Goal: Task Accomplishment & Management: Complete application form

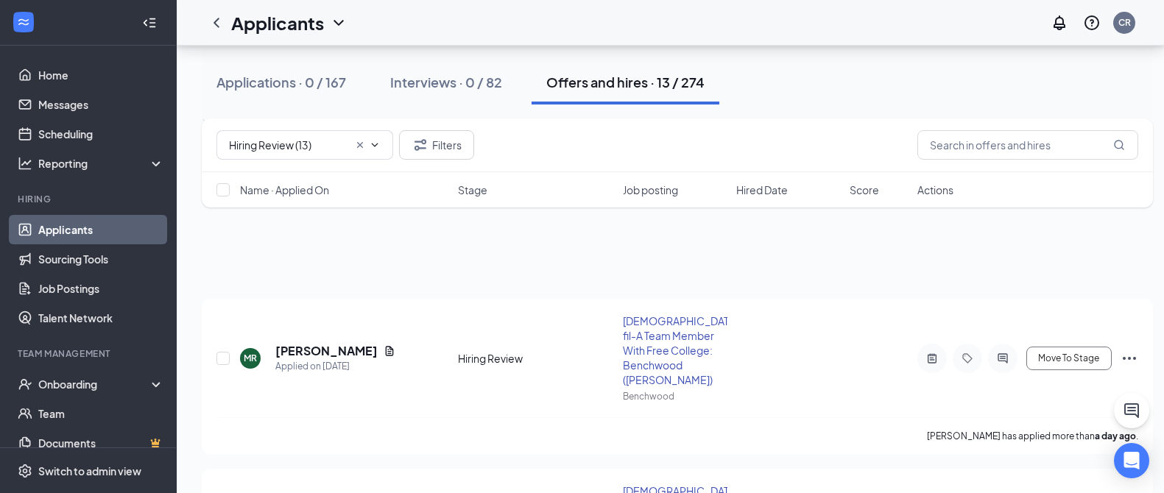
scroll to position [183, 0]
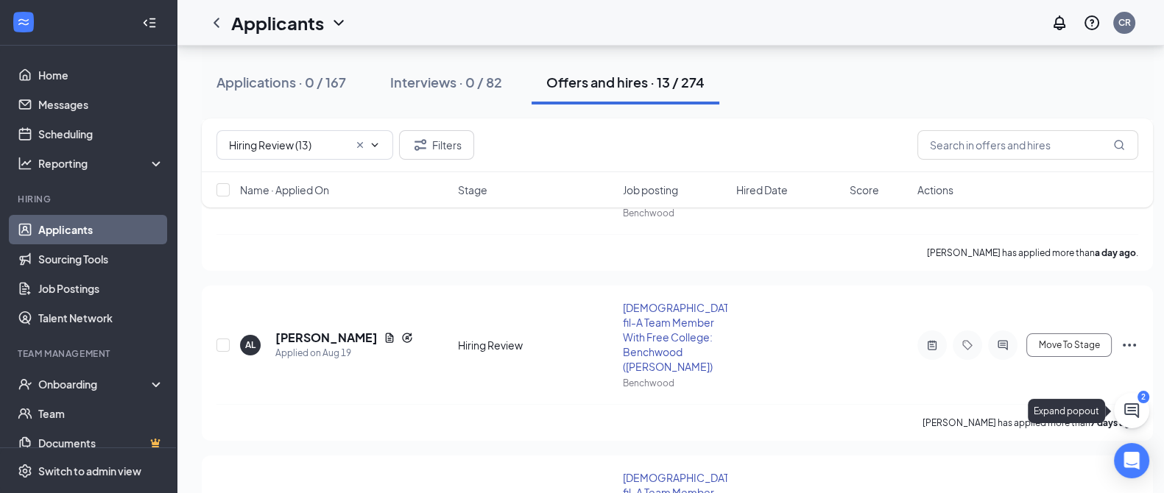
click at [1127, 415] on icon "ChatActive" at bounding box center [1132, 411] width 15 height 15
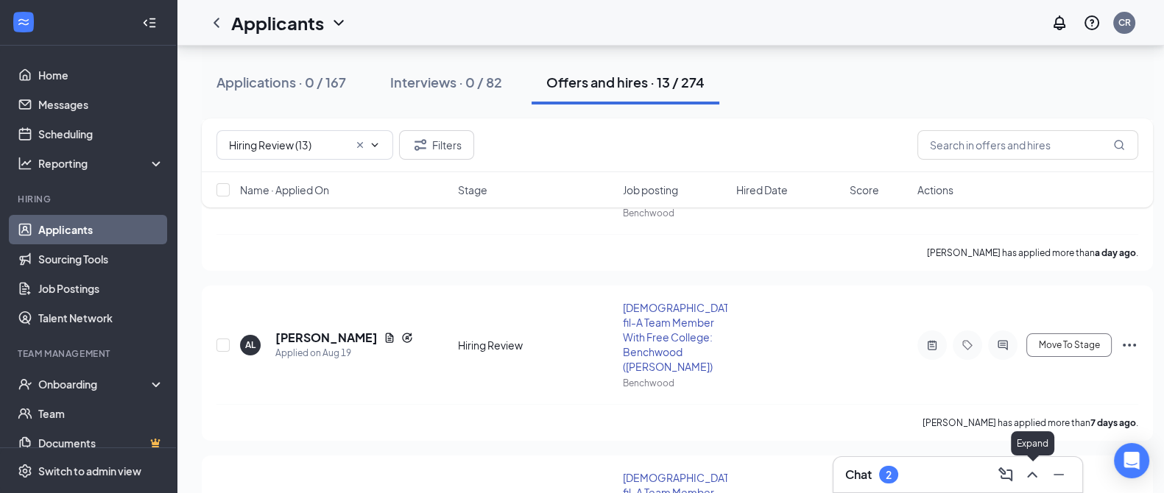
click at [1040, 469] on icon "ChevronUp" at bounding box center [1033, 475] width 18 height 18
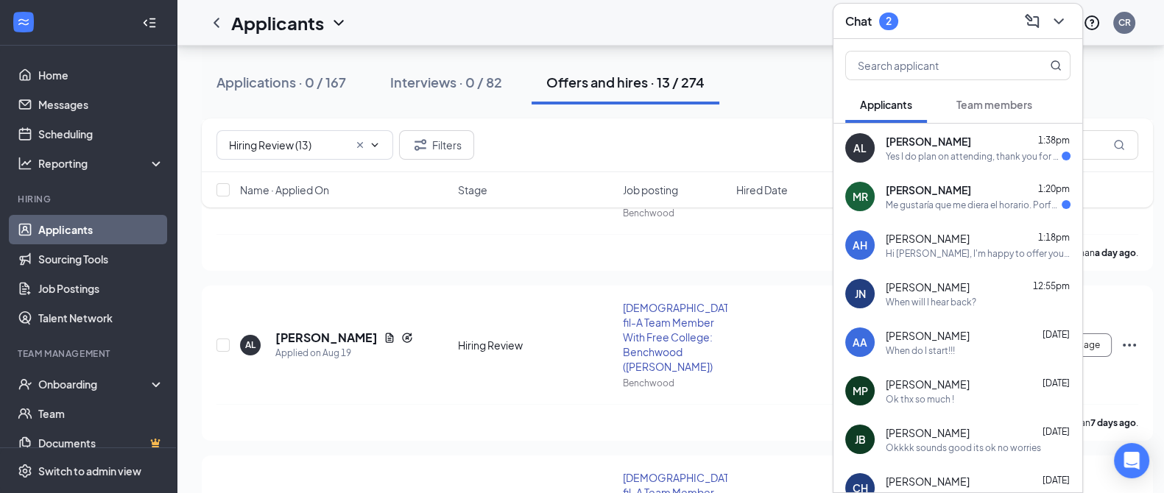
click at [969, 216] on div "MR [PERSON_NAME] 1:20pm Me gustaría que me diera el horario. Porfavor. Oh la ho…" at bounding box center [958, 196] width 249 height 49
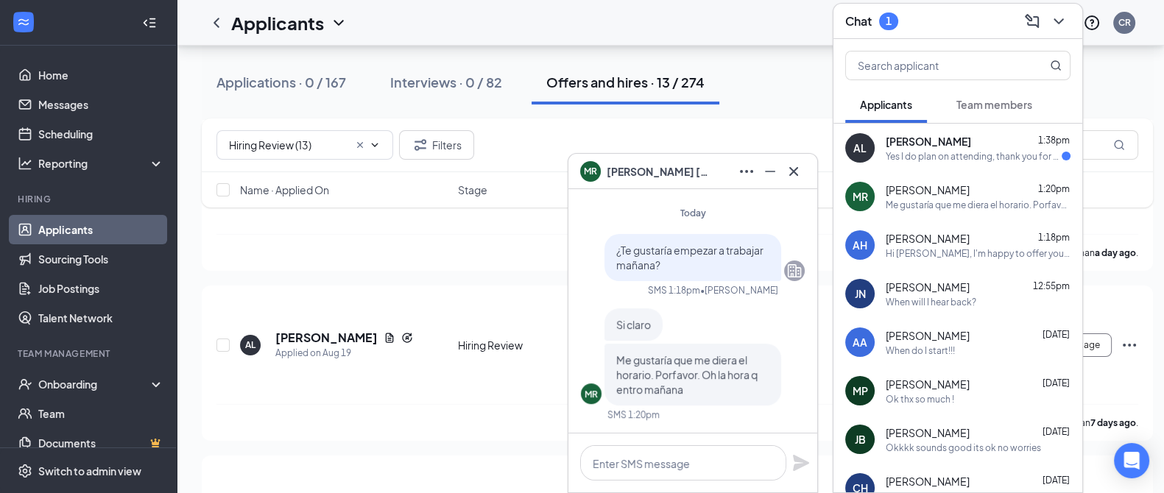
click at [963, 157] on div "Yes I do plan on attending, thank you for the opportunity!" at bounding box center [974, 156] width 176 height 13
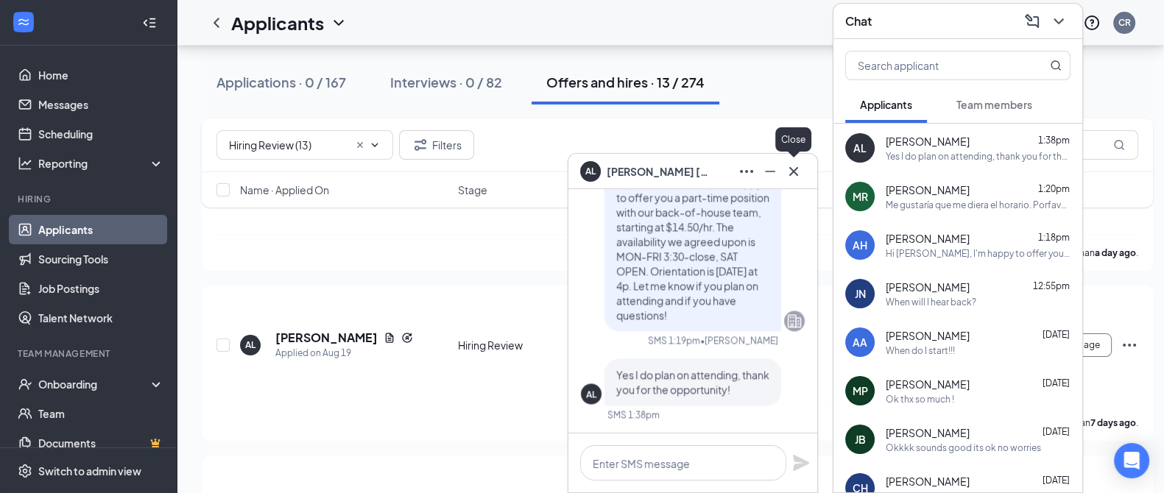
click at [799, 166] on icon "Cross" at bounding box center [794, 172] width 18 height 18
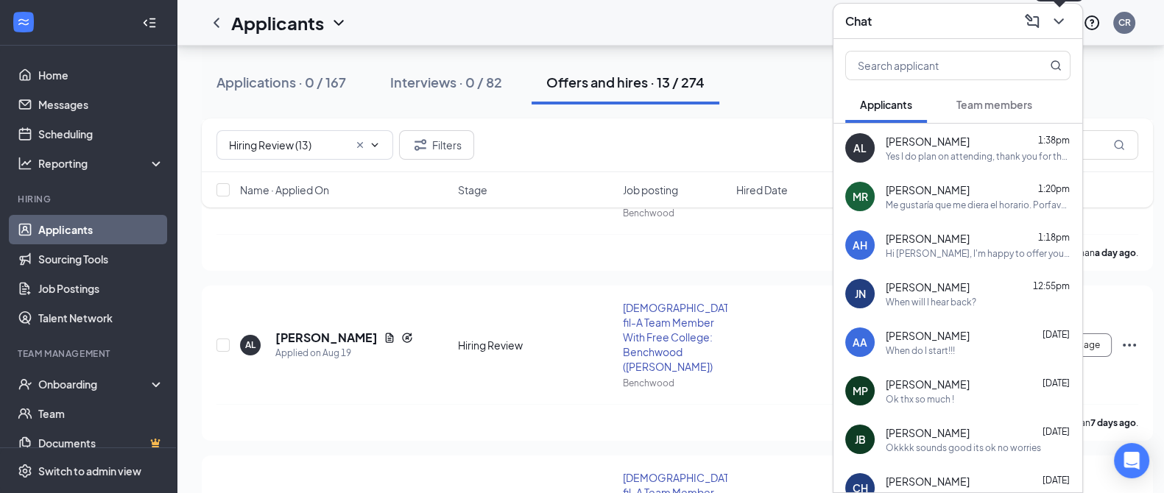
click at [1059, 20] on icon "ChevronDown" at bounding box center [1059, 22] width 18 height 18
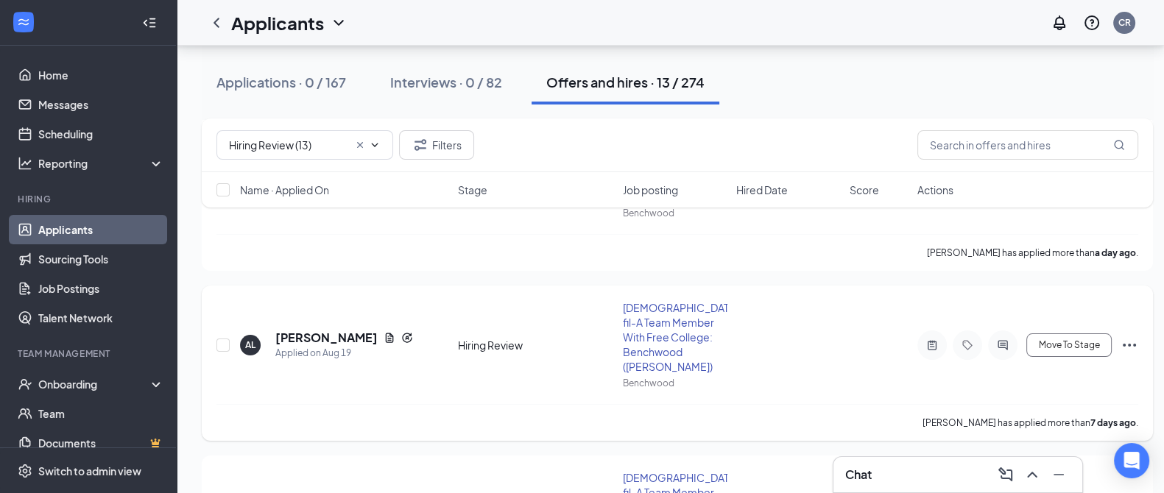
click at [1123, 337] on icon "Ellipses" at bounding box center [1130, 346] width 18 height 18
click at [1097, 346] on p "[PERSON_NAME] as hired" at bounding box center [1062, 353] width 127 height 15
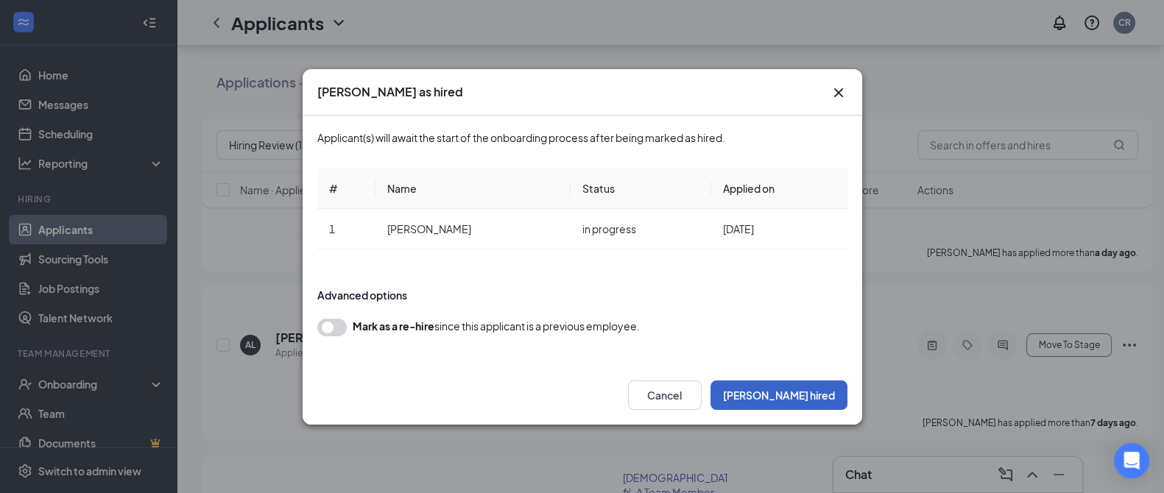
click at [834, 388] on button "[PERSON_NAME] hired" at bounding box center [779, 395] width 137 height 29
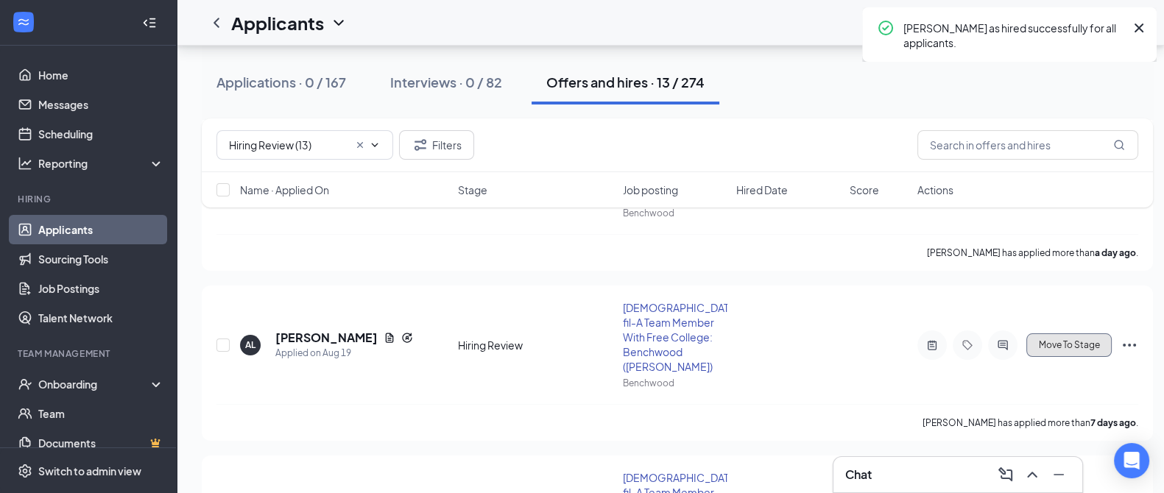
click at [1065, 340] on span "Move To Stage" at bounding box center [1068, 345] width 61 height 10
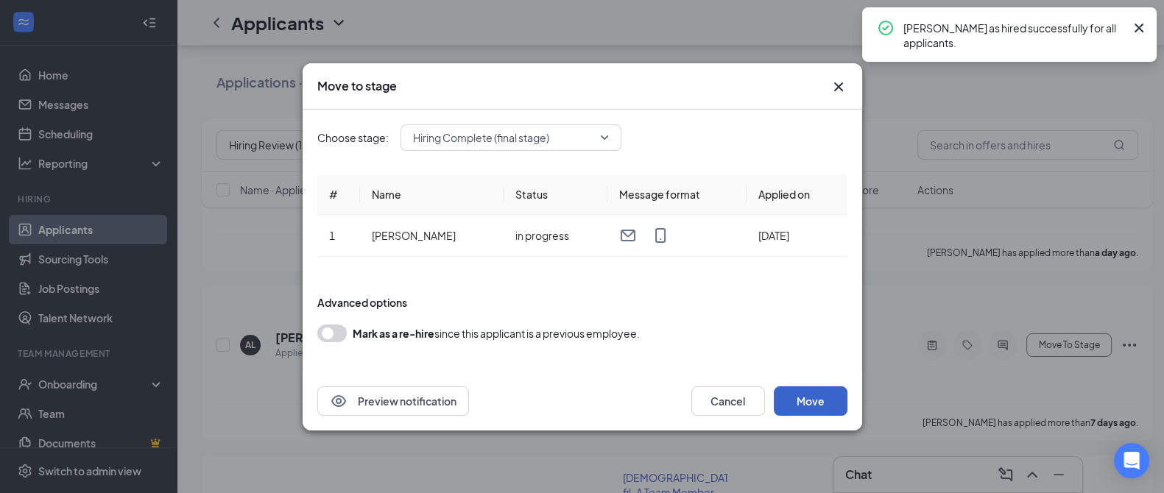
click at [827, 404] on button "Move" at bounding box center [811, 401] width 74 height 29
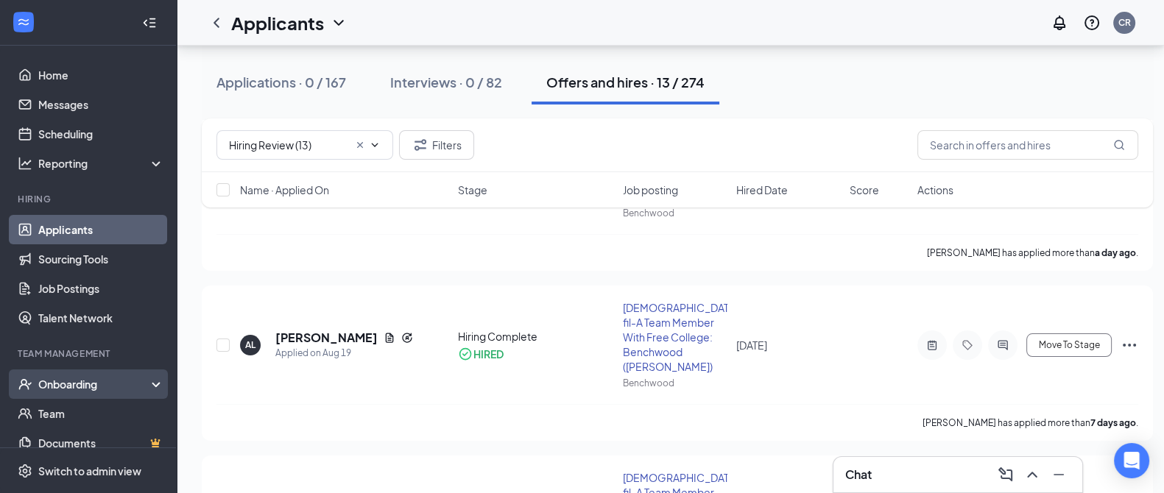
click at [99, 379] on div "Onboarding" at bounding box center [94, 384] width 113 height 15
click at [92, 410] on link "Overview" at bounding box center [101, 413] width 126 height 29
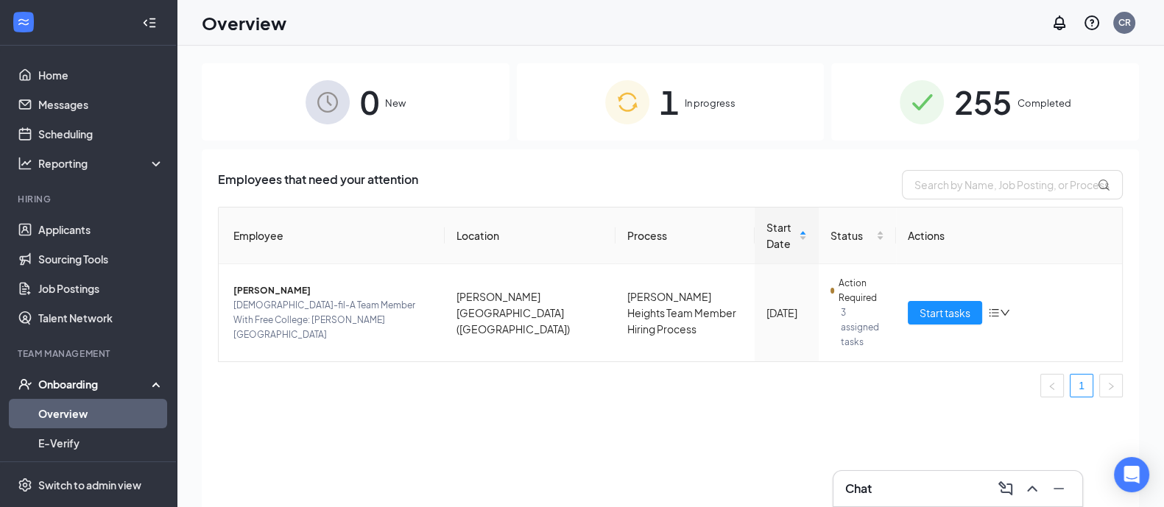
click at [413, 105] on div "0 New" at bounding box center [356, 101] width 308 height 77
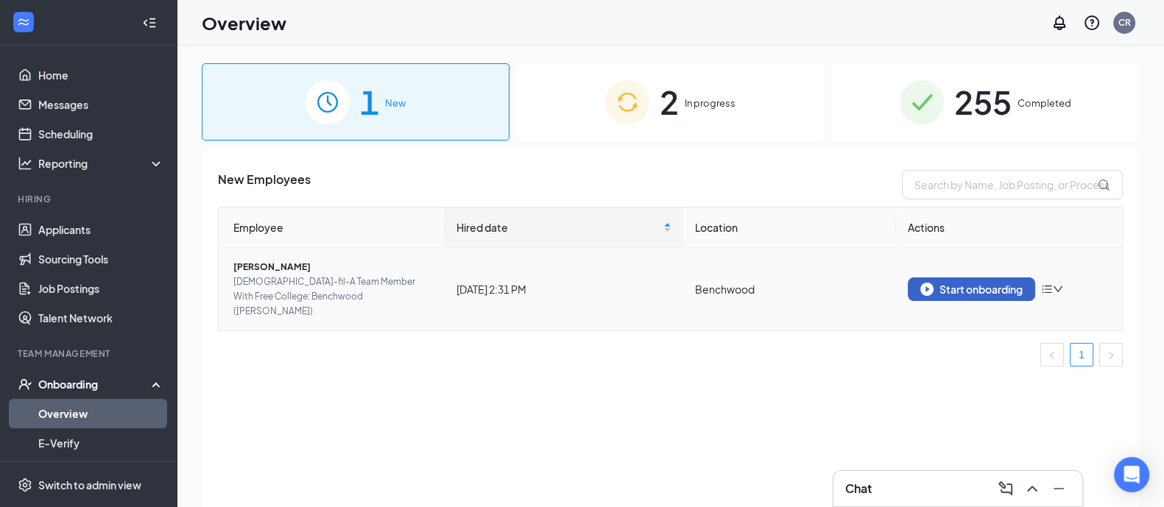
click at [978, 284] on div "Start onboarding" at bounding box center [972, 289] width 102 height 13
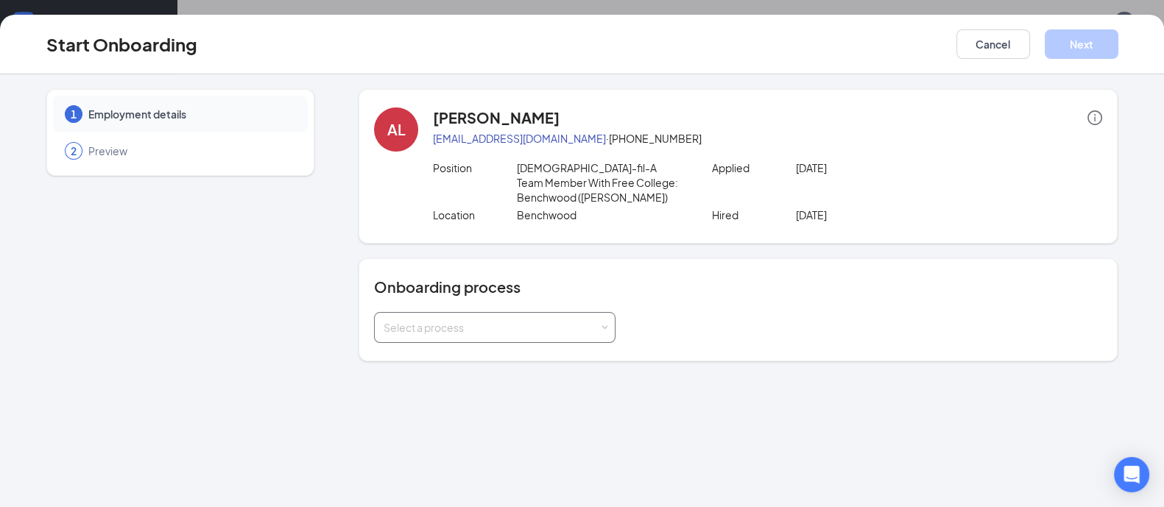
click at [560, 326] on div "Select a process" at bounding box center [492, 327] width 216 height 15
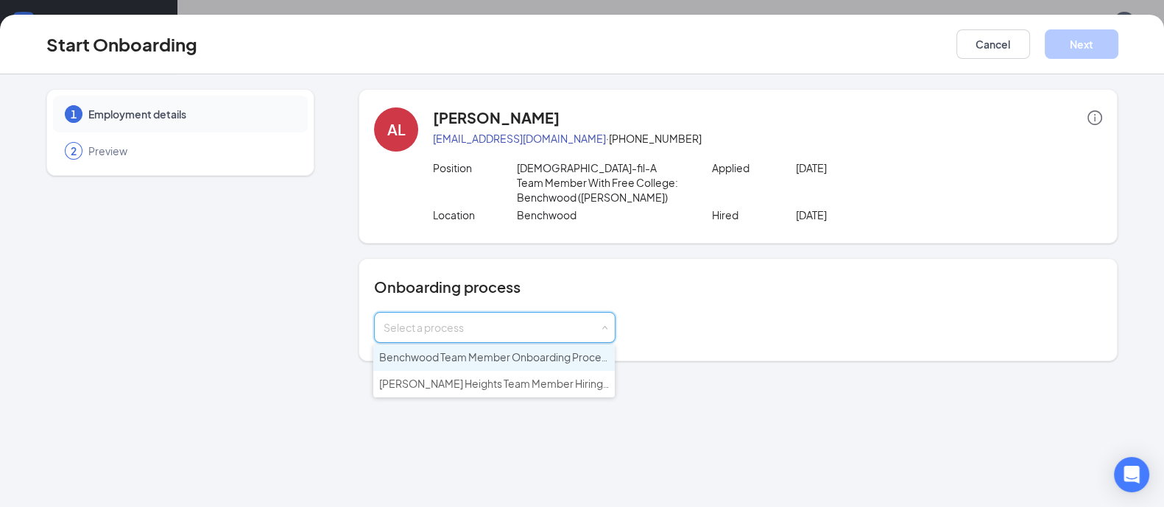
click at [546, 354] on span "Benchwood Team Member Onboarding Process" at bounding box center [495, 357] width 233 height 13
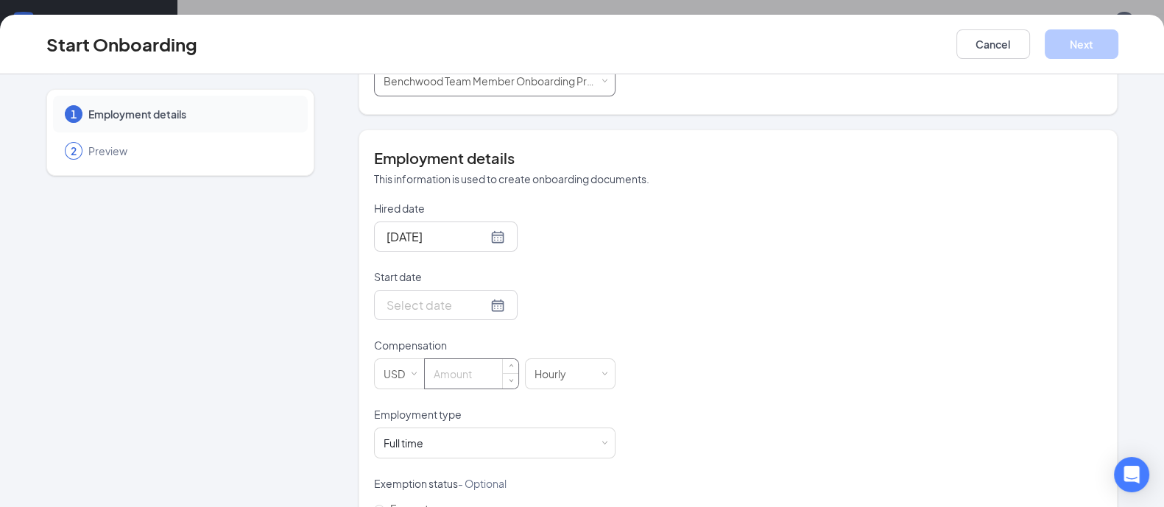
scroll to position [276, 0]
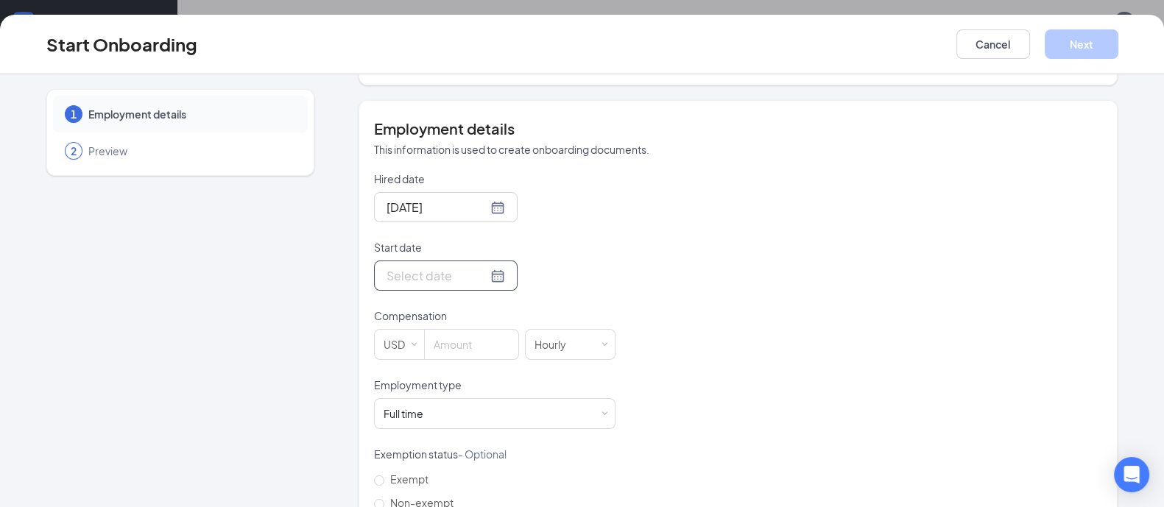
click at [475, 275] on div at bounding box center [446, 276] width 119 height 18
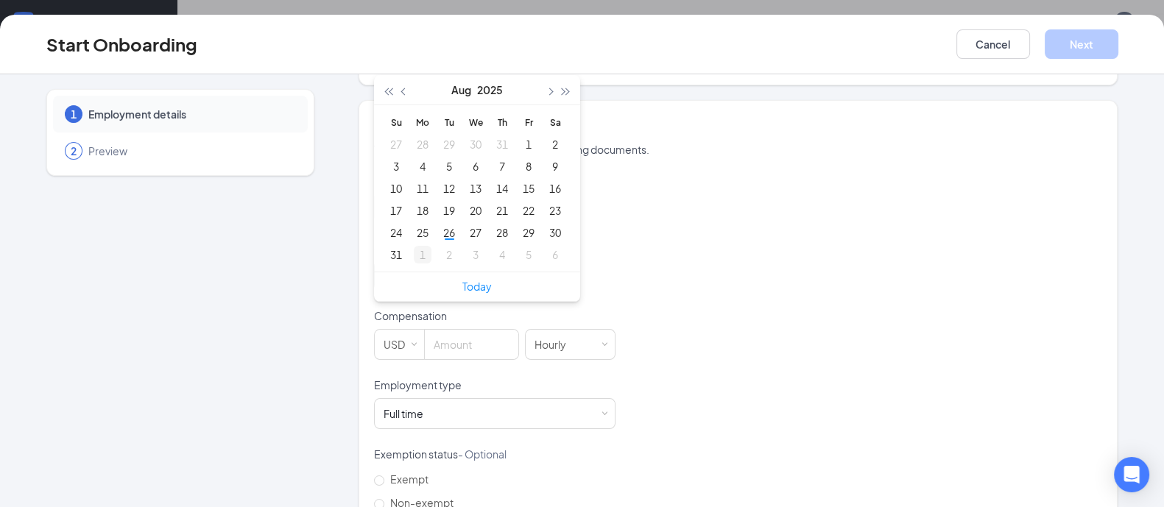
type input "[DATE]"
click at [415, 246] on div "1" at bounding box center [423, 255] width 18 height 18
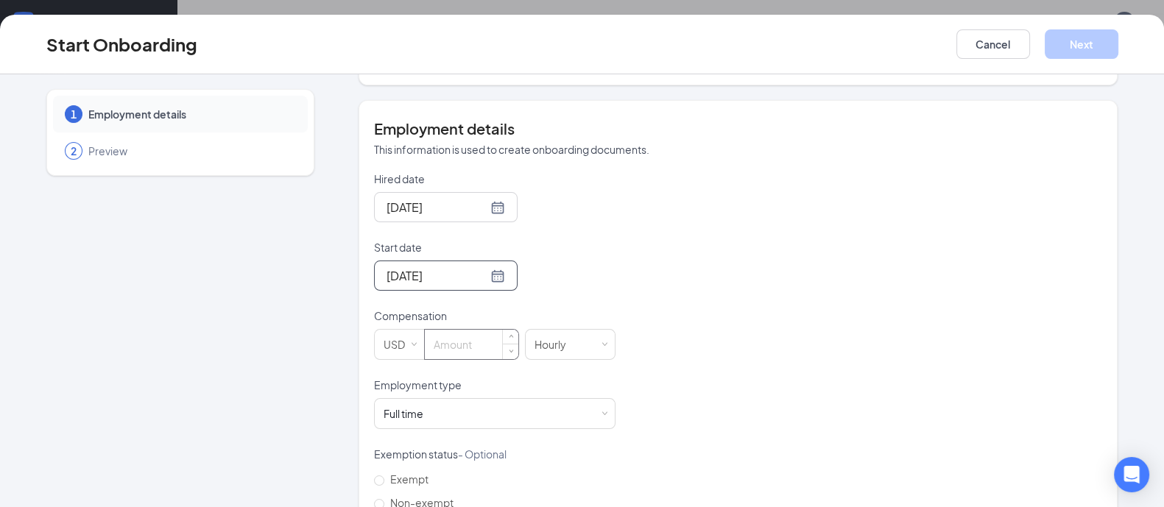
click at [464, 345] on input at bounding box center [472, 344] width 94 height 29
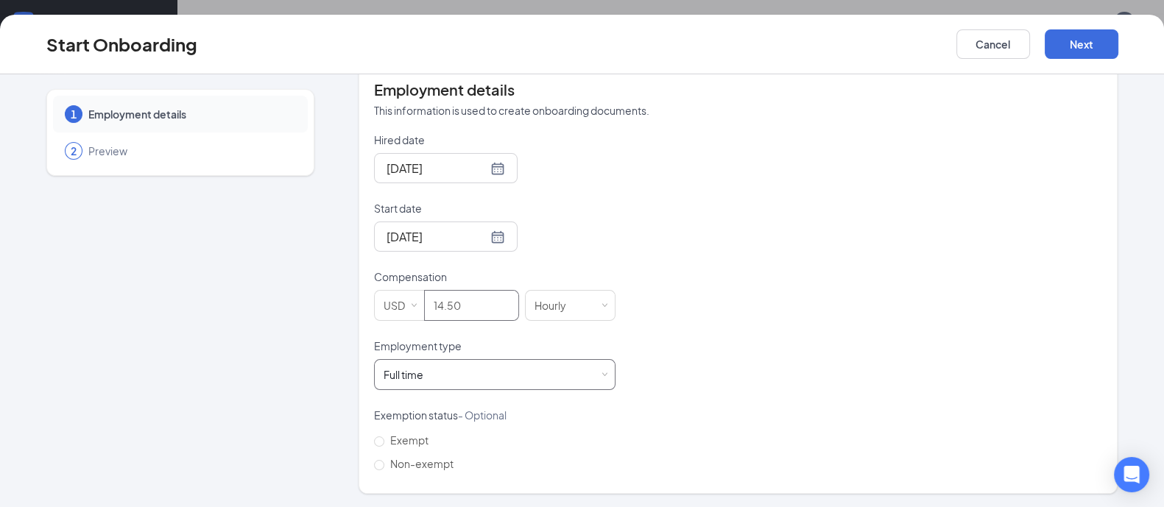
type input "14.5"
click at [545, 368] on div "Full time Works 30+ hours per week and is reasonably expected to work" at bounding box center [495, 374] width 222 height 29
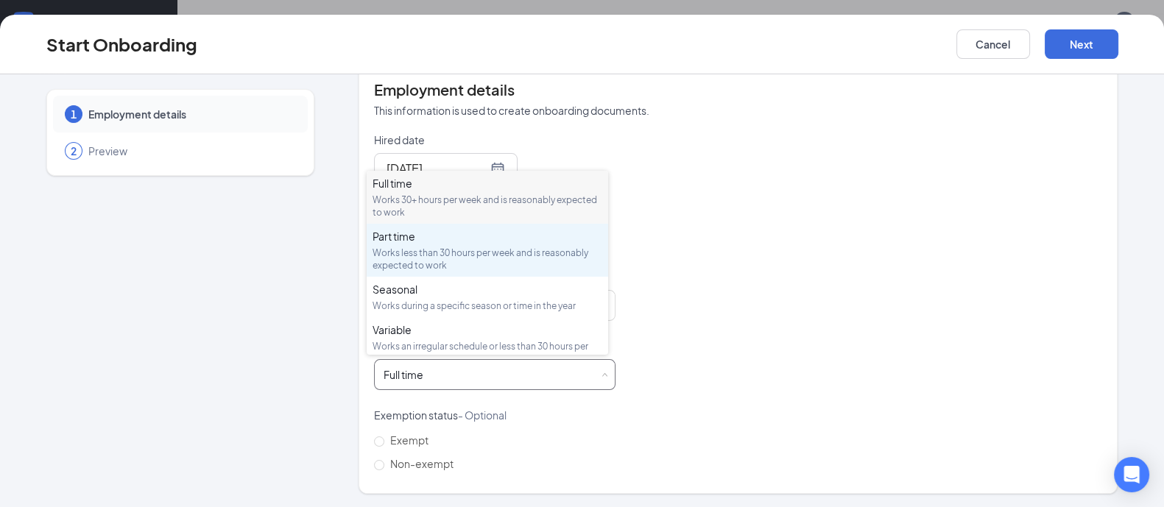
click at [465, 259] on div "Works less than 30 hours per week and is reasonably expected to work" at bounding box center [488, 259] width 230 height 25
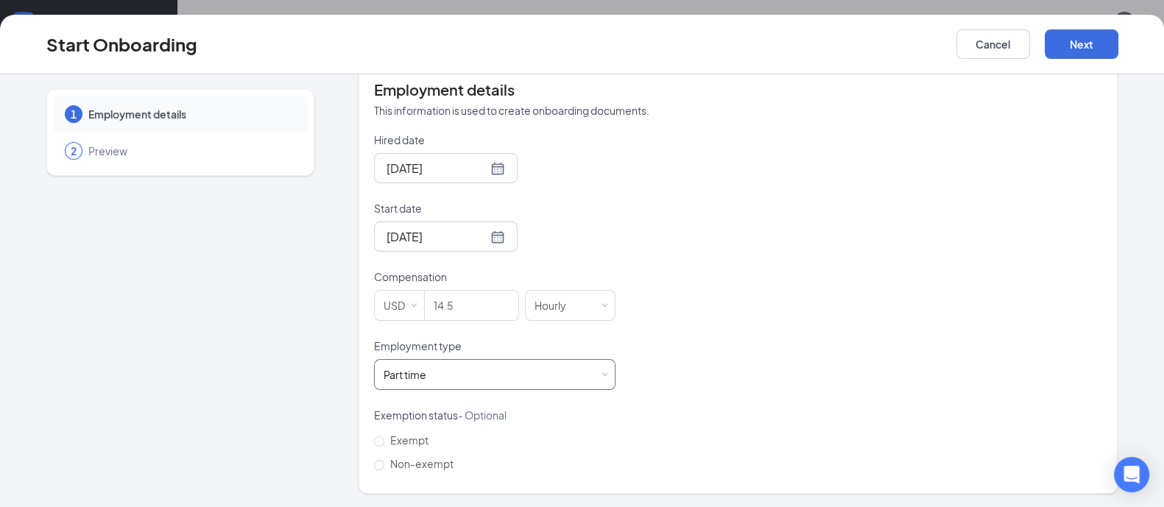
scroll to position [66, 0]
click at [1082, 48] on button "Next" at bounding box center [1082, 43] width 74 height 29
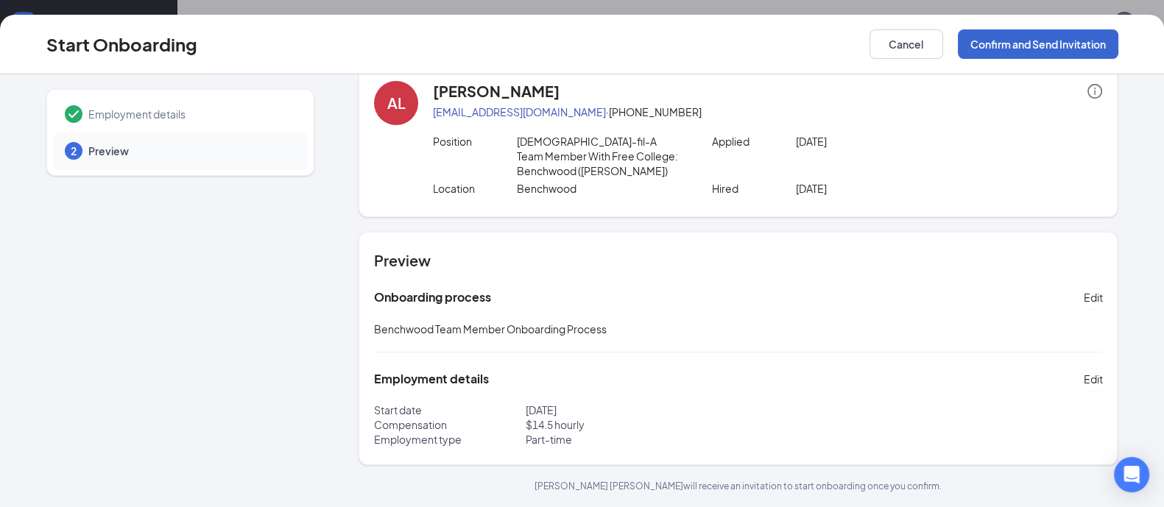
scroll to position [26, 0]
click at [1036, 49] on button "Confirm and Send Invitation" at bounding box center [1038, 43] width 161 height 29
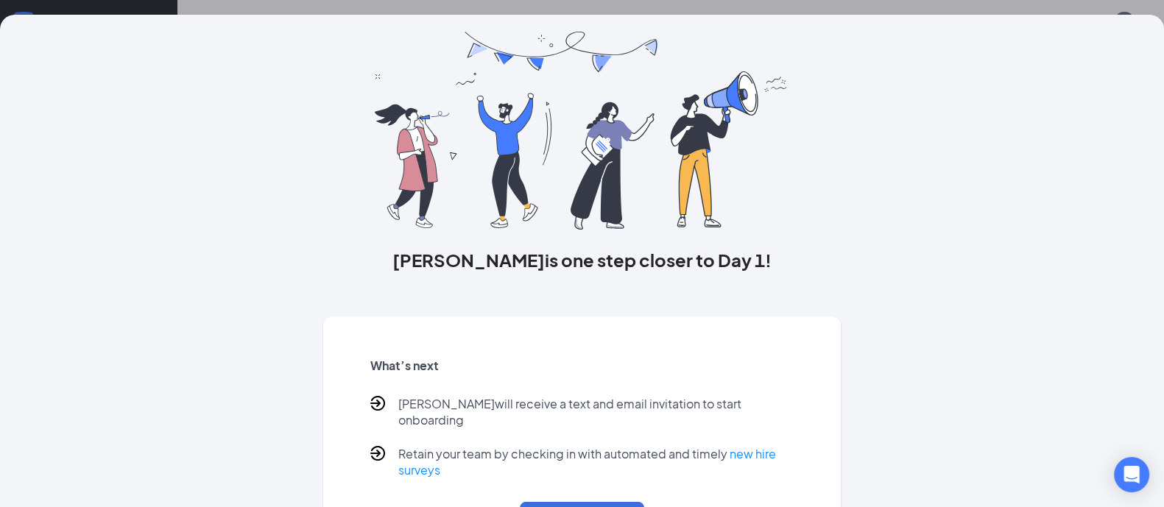
scroll to position [96, 0]
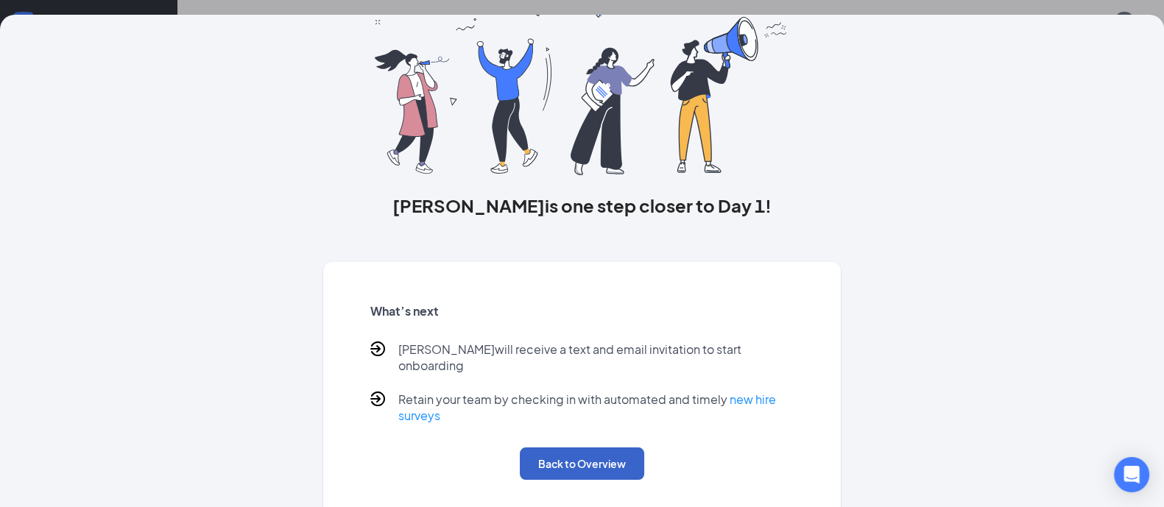
click at [594, 448] on button "Back to Overview" at bounding box center [582, 464] width 124 height 32
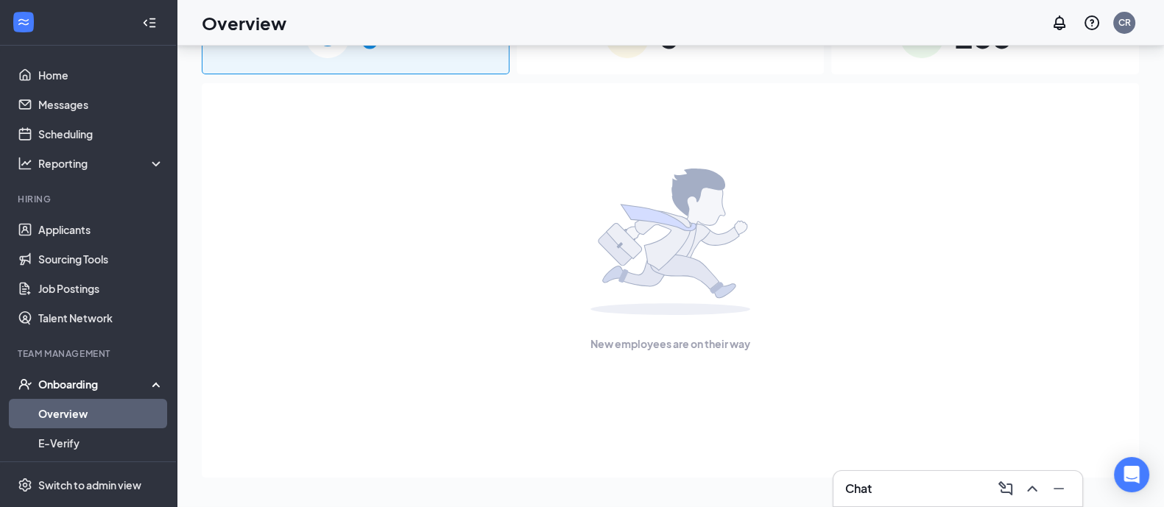
scroll to position [0, 0]
click at [1031, 493] on icon "ChevronUp" at bounding box center [1033, 489] width 18 height 18
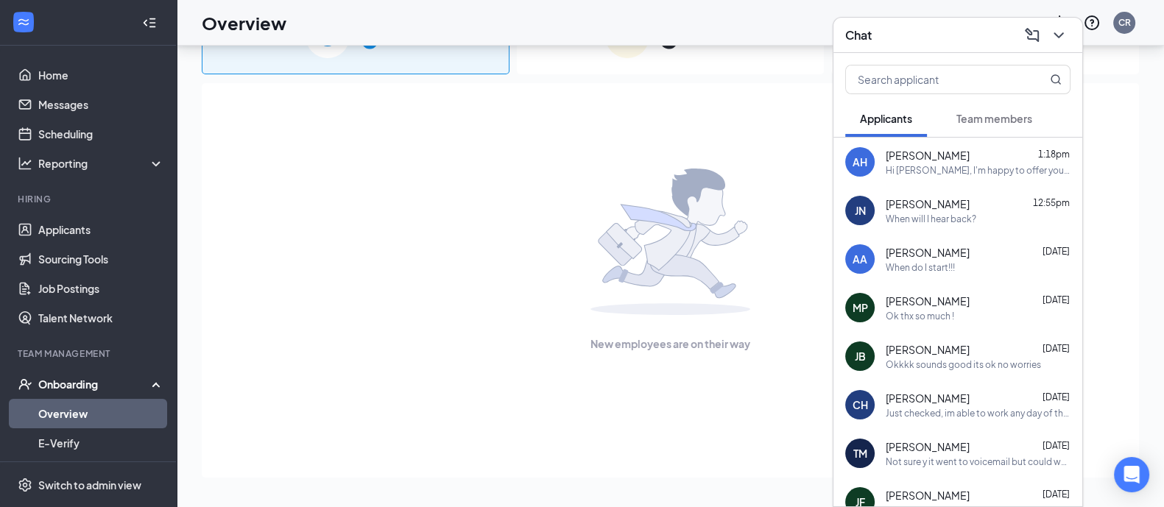
click at [987, 111] on div "Team members" at bounding box center [995, 118] width 76 height 15
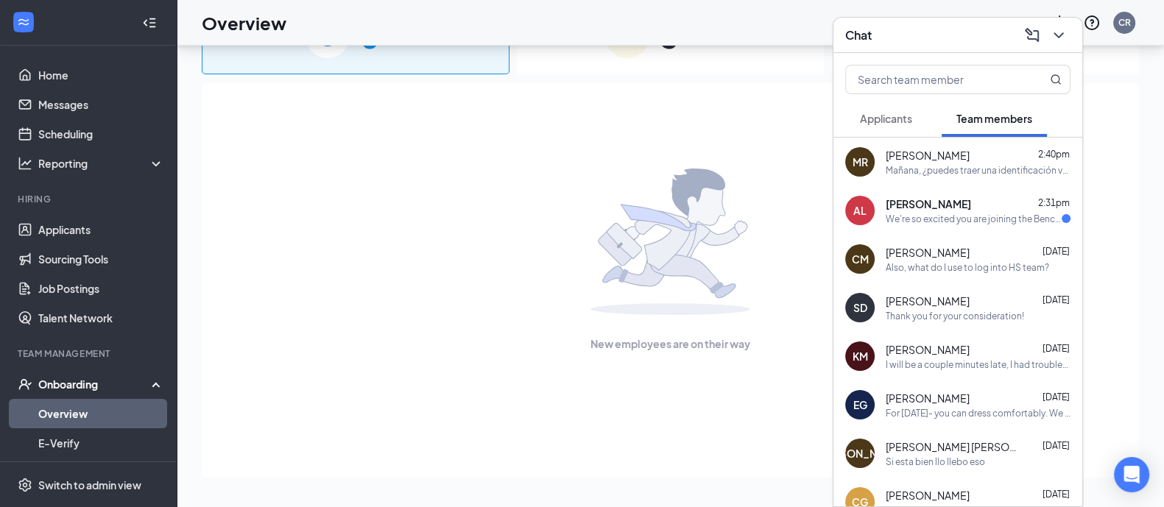
click at [972, 225] on div "AL [PERSON_NAME] 2:31pm We're so excited you are joining the Benchwood [DEMOGRA…" at bounding box center [958, 210] width 249 height 49
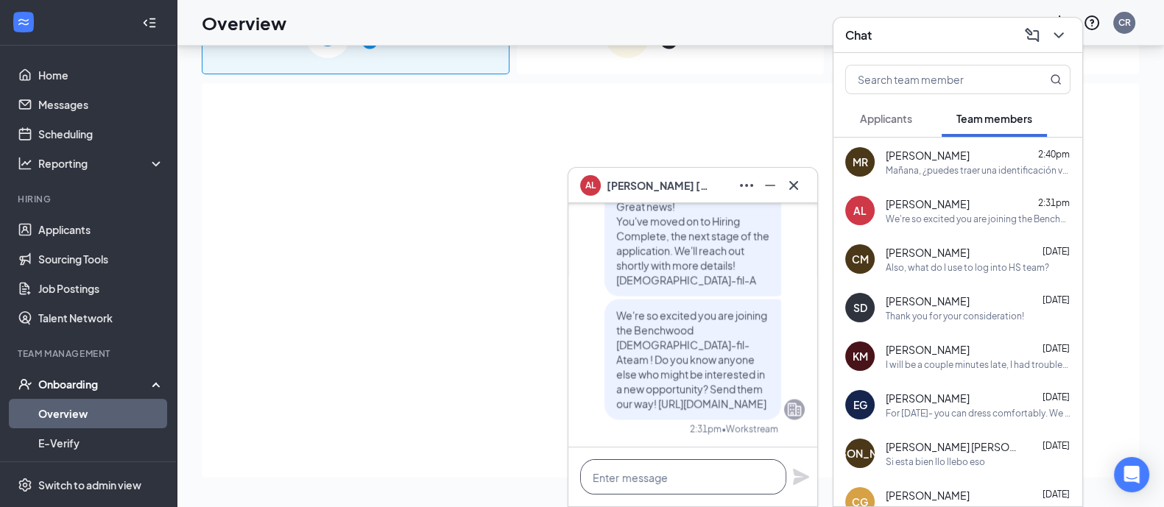
click at [681, 477] on textarea at bounding box center [683, 477] width 206 height 35
paste textarea "In regards to orientation, please bring 2 forms of ID with you: a state [US_STA…"
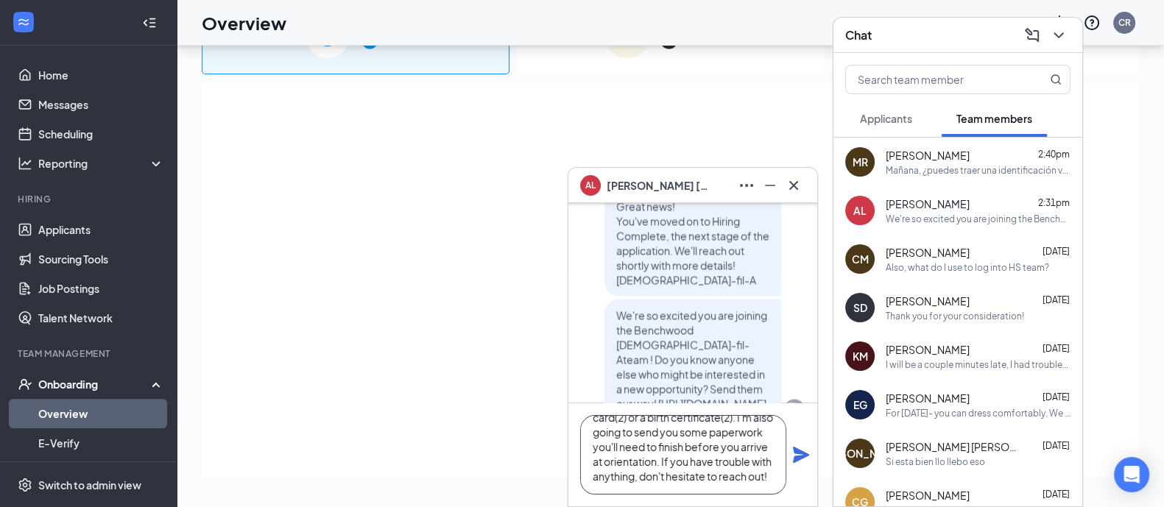
scroll to position [60, 0]
type textarea "In regards to orientation, please bring 2 forms of ID with you: a state [US_STA…"
click at [795, 454] on icon "Plane" at bounding box center [801, 455] width 16 height 16
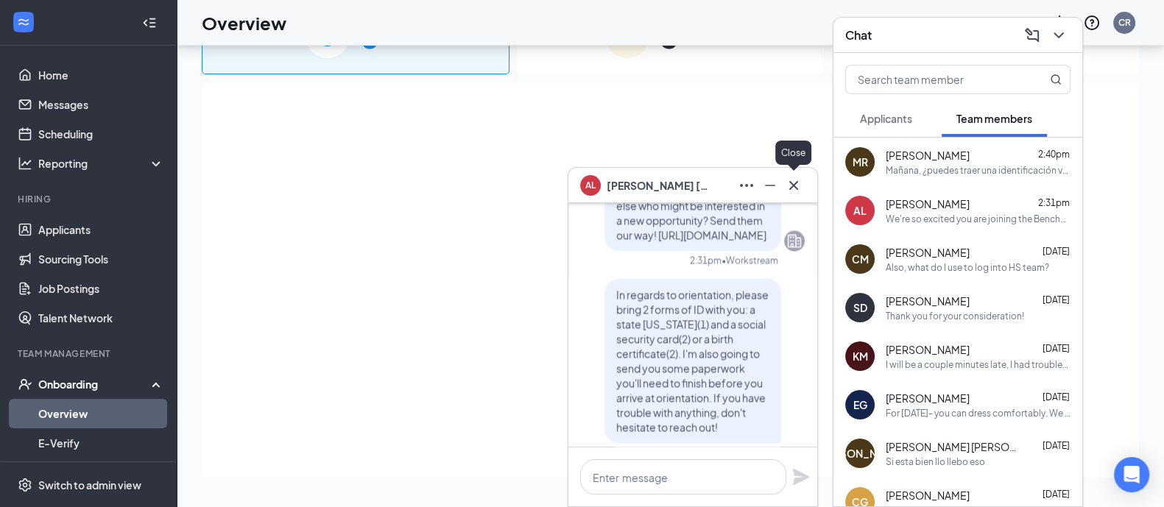
scroll to position [-359, 0]
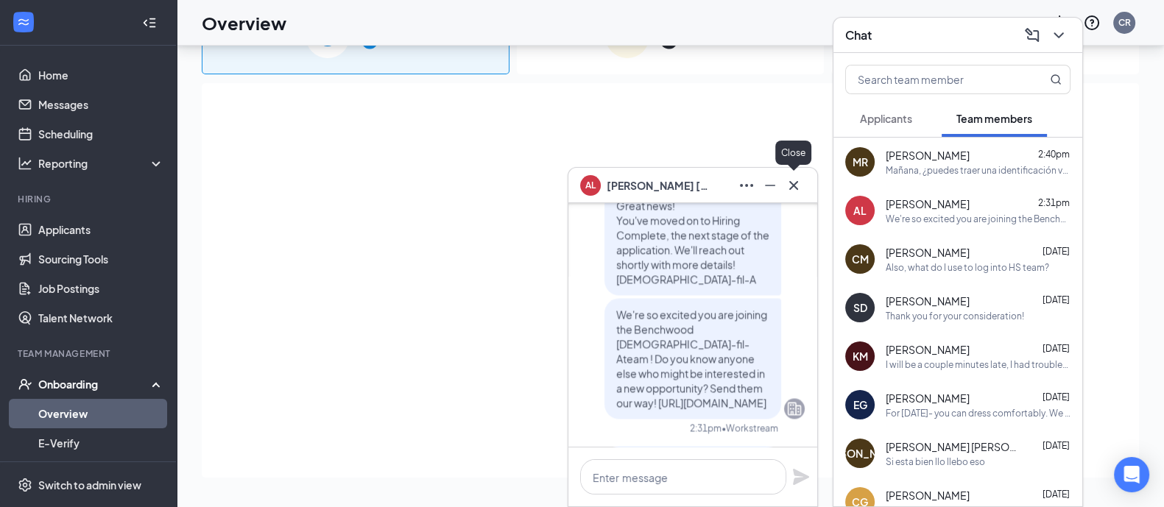
click at [795, 184] on icon "Cross" at bounding box center [794, 184] width 9 height 9
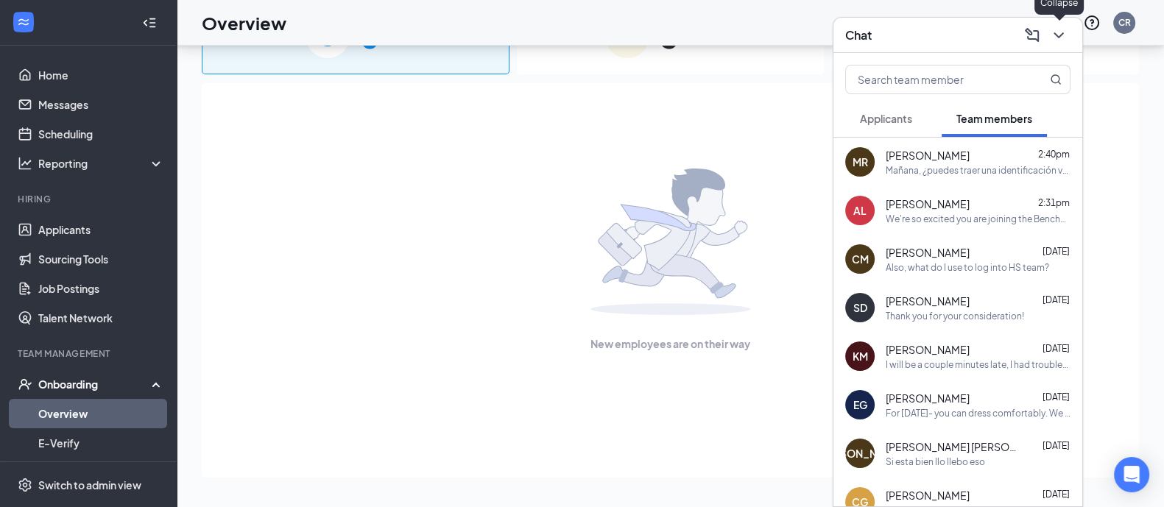
click at [1054, 38] on icon "ChevronDown" at bounding box center [1059, 36] width 18 height 18
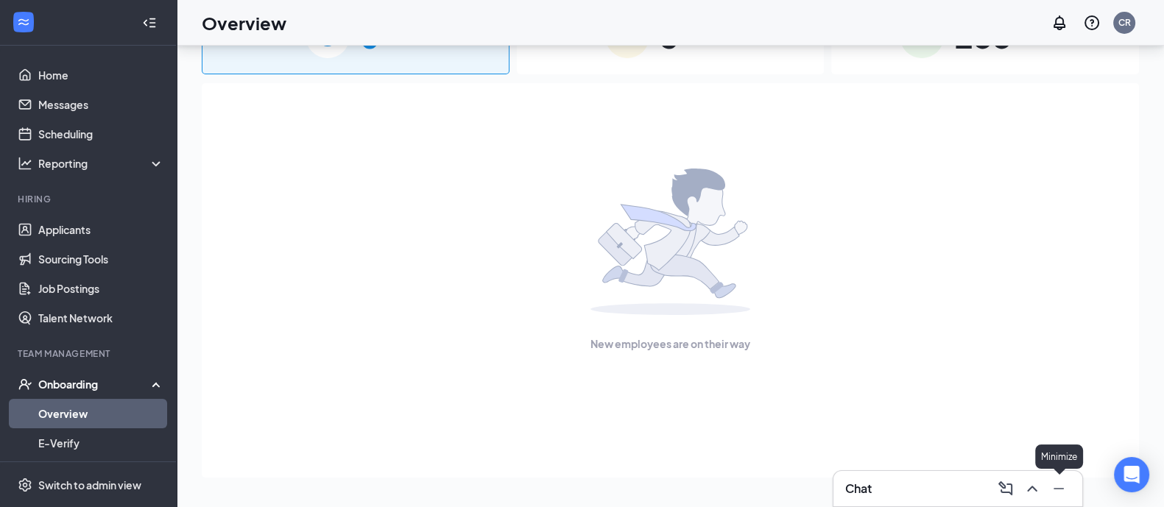
click at [1064, 493] on button at bounding box center [1059, 489] width 24 height 24
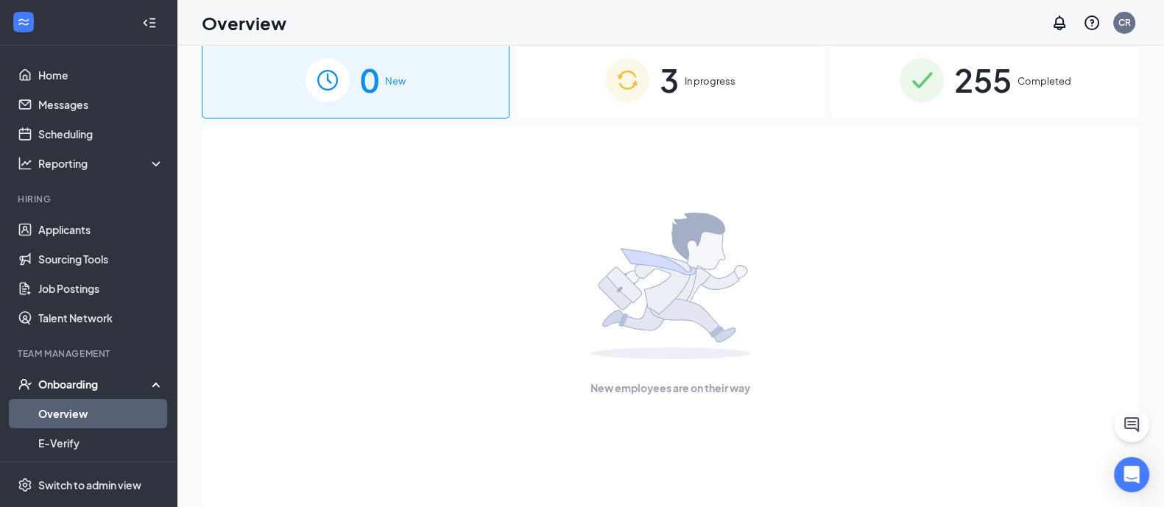
scroll to position [0, 0]
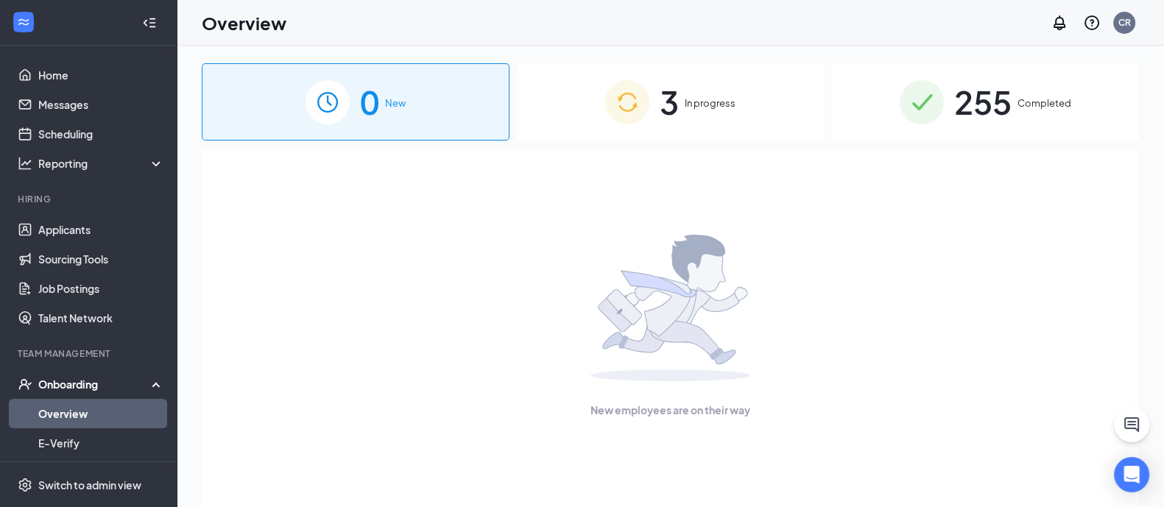
click at [1131, 434] on button at bounding box center [1131, 424] width 35 height 35
click at [1035, 493] on icon "ChevronUp" at bounding box center [1033, 489] width 18 height 18
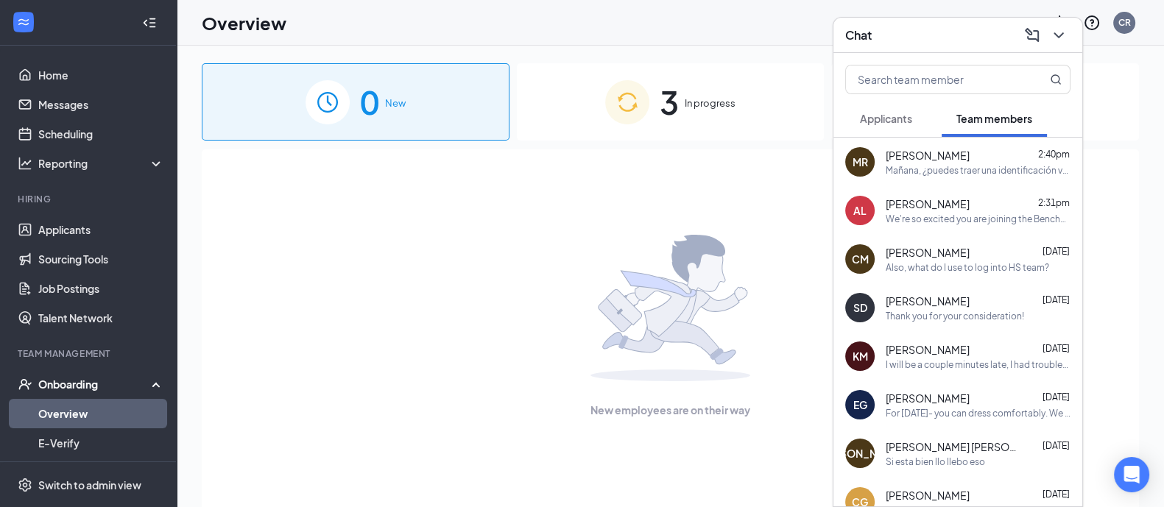
click at [873, 116] on span "Applicants" at bounding box center [886, 118] width 52 height 13
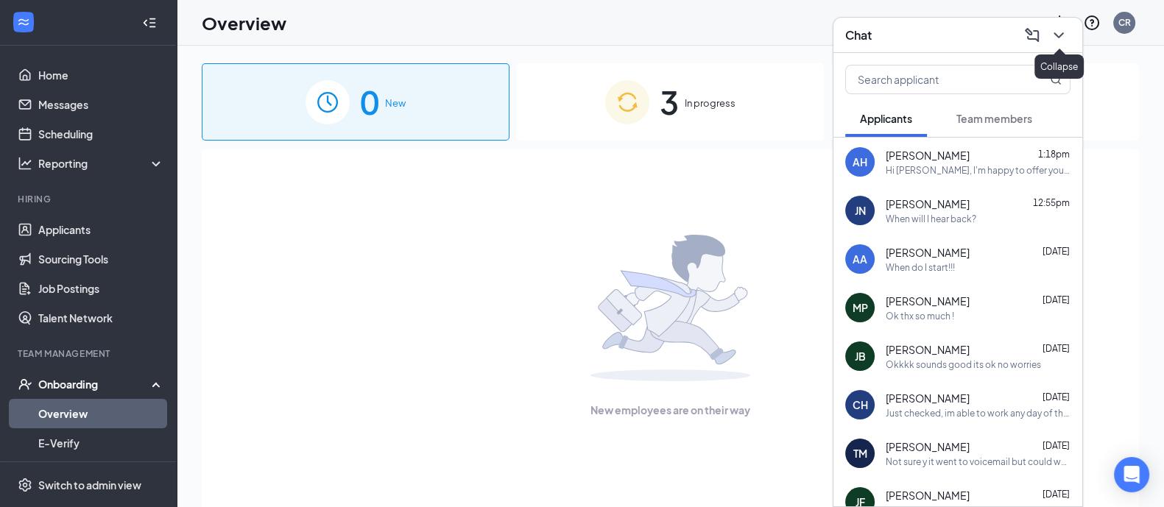
click at [1066, 31] on icon "ChevronDown" at bounding box center [1059, 36] width 18 height 18
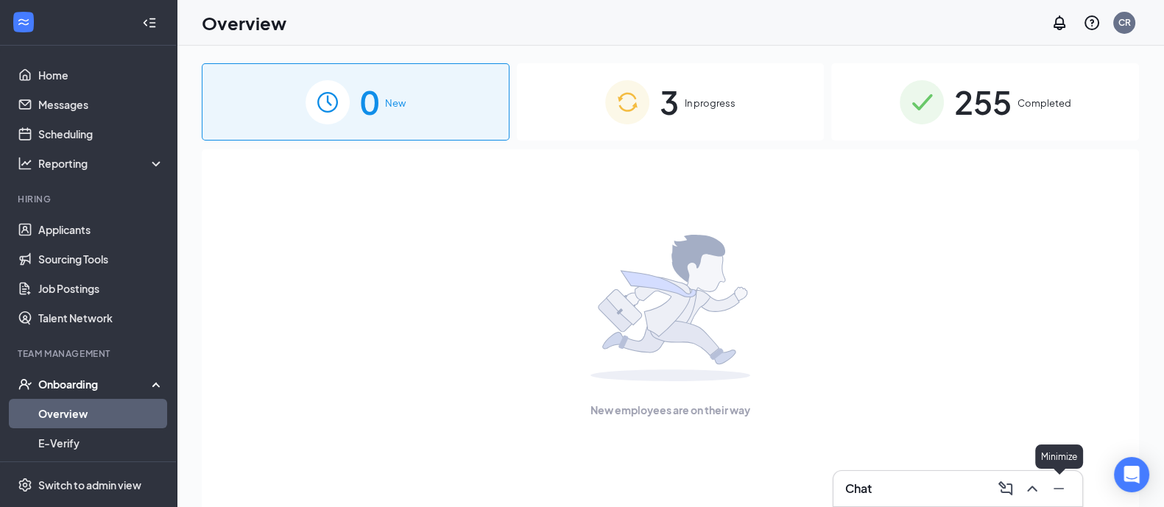
click at [1058, 485] on icon "Minimize" at bounding box center [1059, 489] width 18 height 18
